Goal: Information Seeking & Learning: Learn about a topic

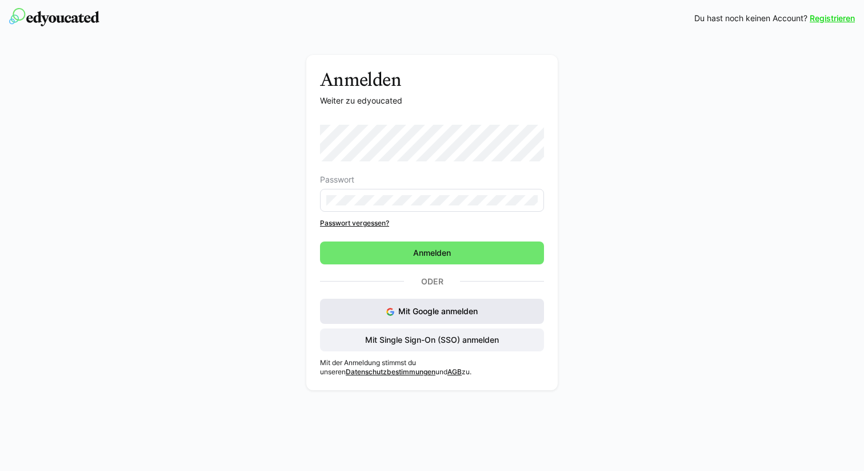
click at [422, 312] on span "Mit Google anmelden" at bounding box center [438, 311] width 79 height 10
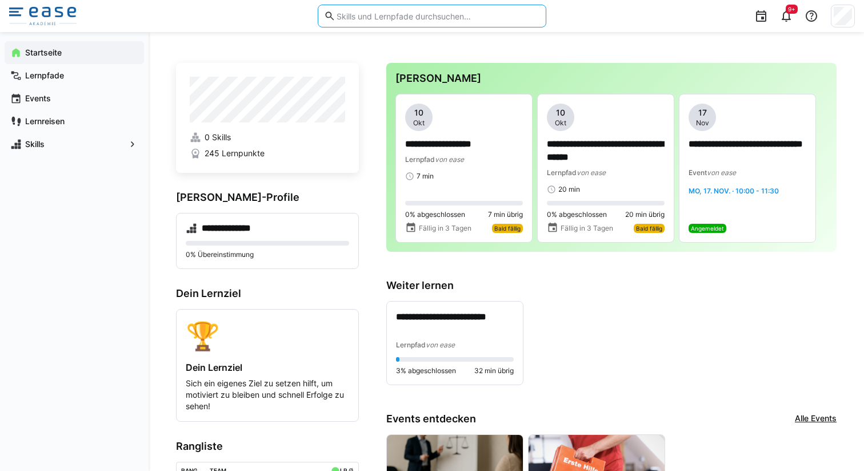
click at [362, 18] on input "text" at bounding box center [438, 16] width 205 height 10
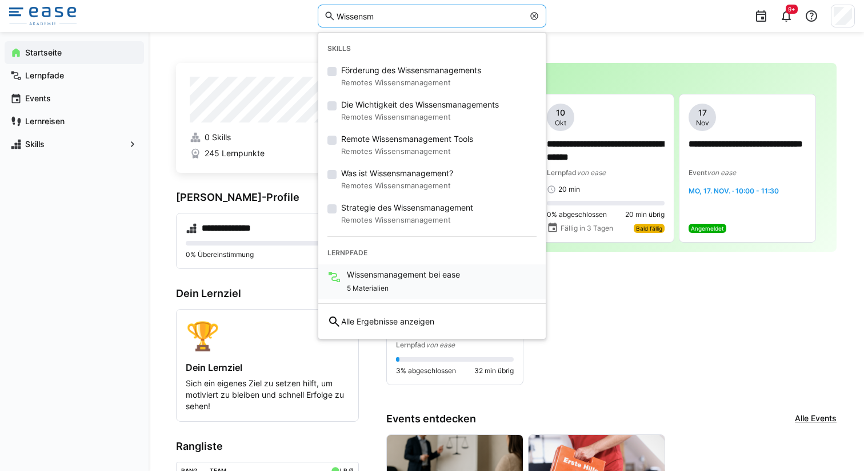
type input "Wissensm"
click at [407, 285] on div "5 Materialien" at bounding box center [403, 287] width 113 height 14
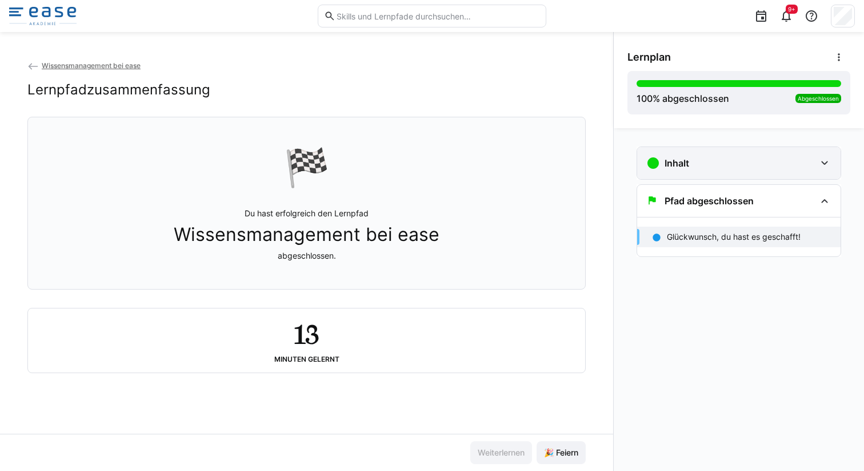
click at [683, 159] on h3 "Inhalt" at bounding box center [677, 162] width 25 height 11
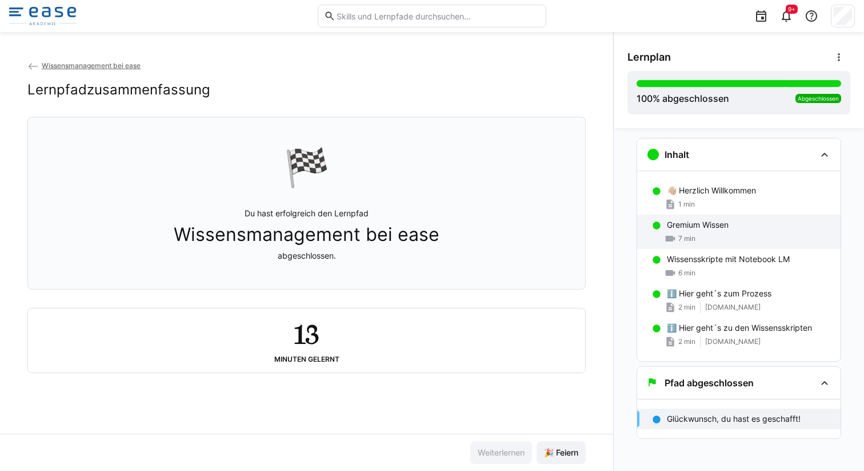
scroll to position [12, 0]
